Goal: Task Accomplishment & Management: Manage account settings

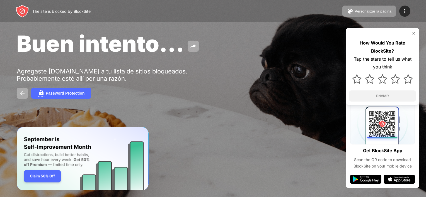
click at [163, 108] on div "Buen intento... Agregaste [DOMAIN_NAME] a tu lista de sitios bloqueados. Probab…" at bounding box center [213, 64] width 426 height 129
click at [17, 91] on button at bounding box center [22, 93] width 11 height 11
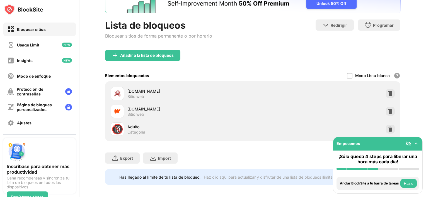
scroll to position [48, 0]
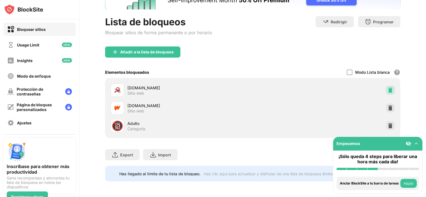
click at [387, 87] on img at bounding box center [390, 90] width 6 height 6
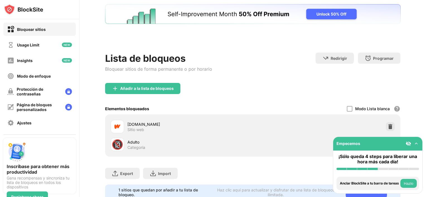
scroll to position [0, 0]
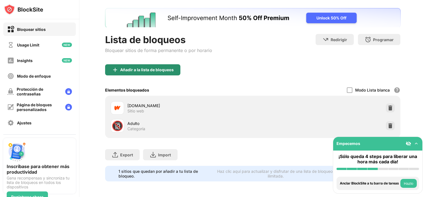
click at [161, 68] on div "Añadir a la lista de bloqueos" at bounding box center [146, 70] width 53 height 4
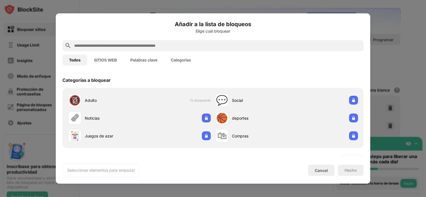
click at [101, 44] on input "text" at bounding box center [217, 45] width 287 height 7
paste input "**********"
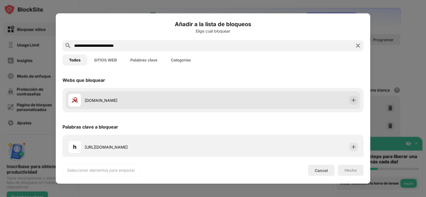
type input "**********"
click at [149, 109] on div "archiveofourown.org" at bounding box center [213, 100] width 294 height 18
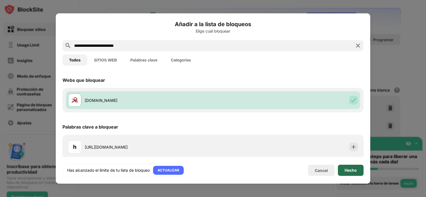
click at [354, 170] on div "Hecho" at bounding box center [350, 170] width 12 height 4
